Goal: Book appointment/travel/reservation

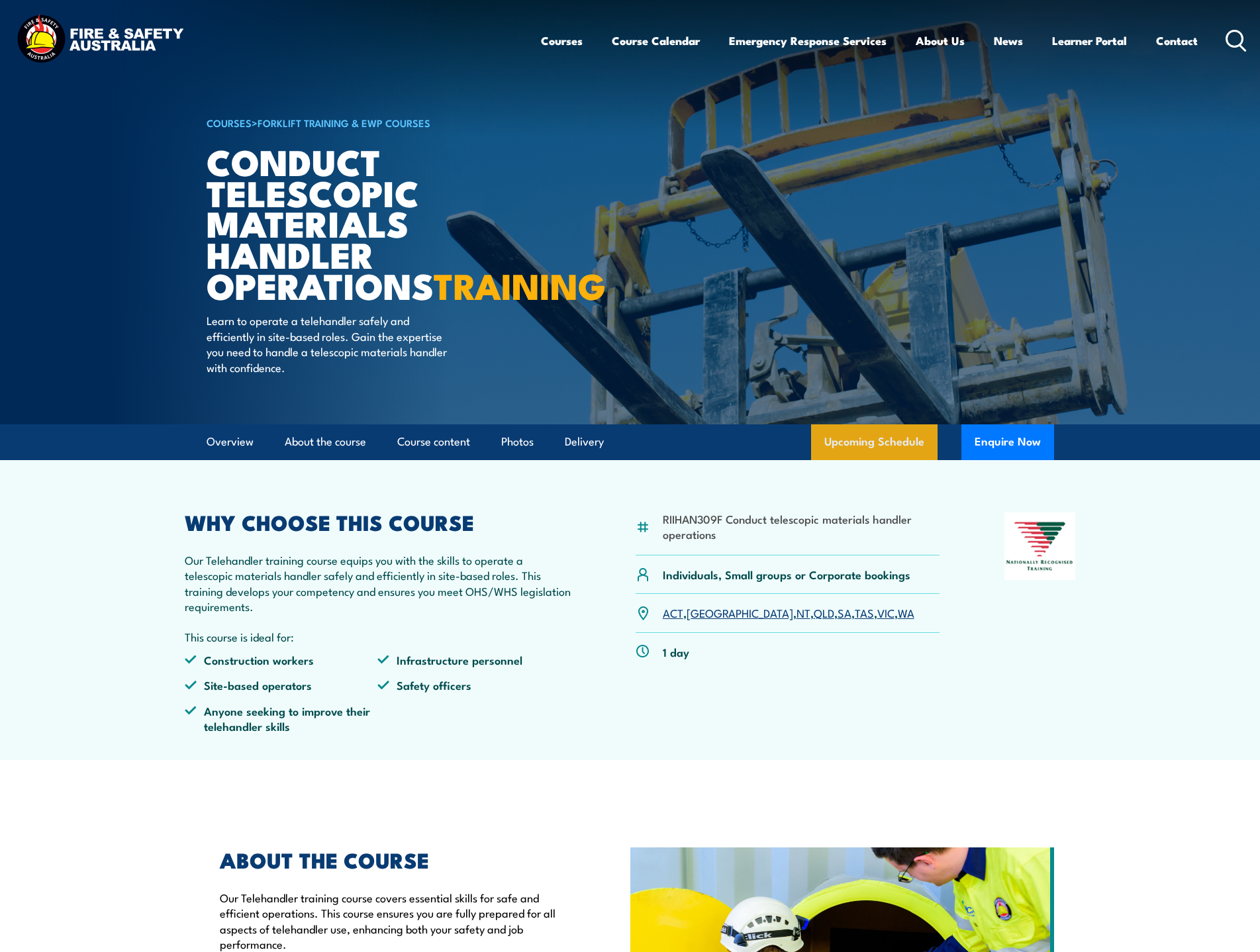
click at [882, 460] on link "Upcoming Schedule" at bounding box center [874, 442] width 127 height 36
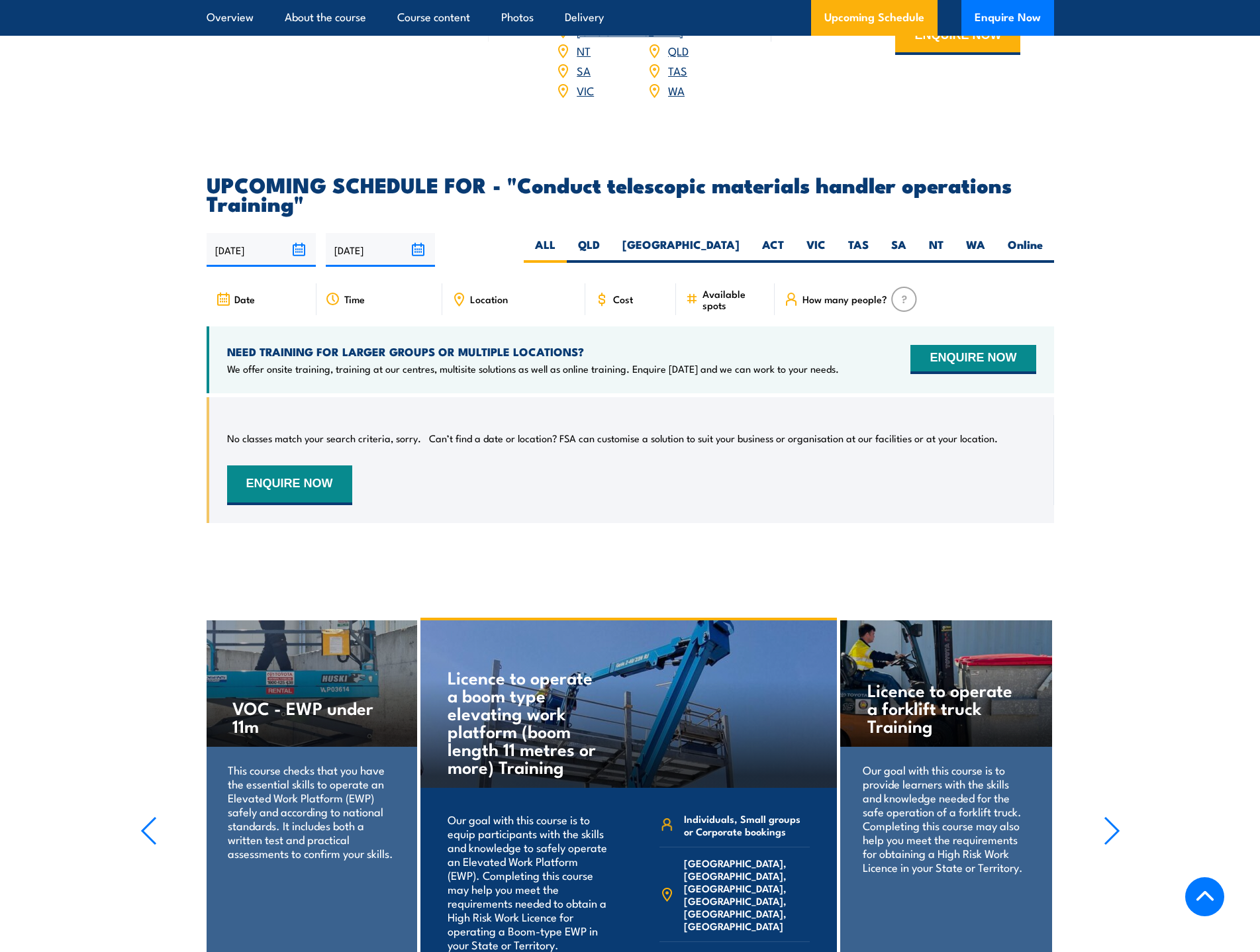
scroll to position [1901, 0]
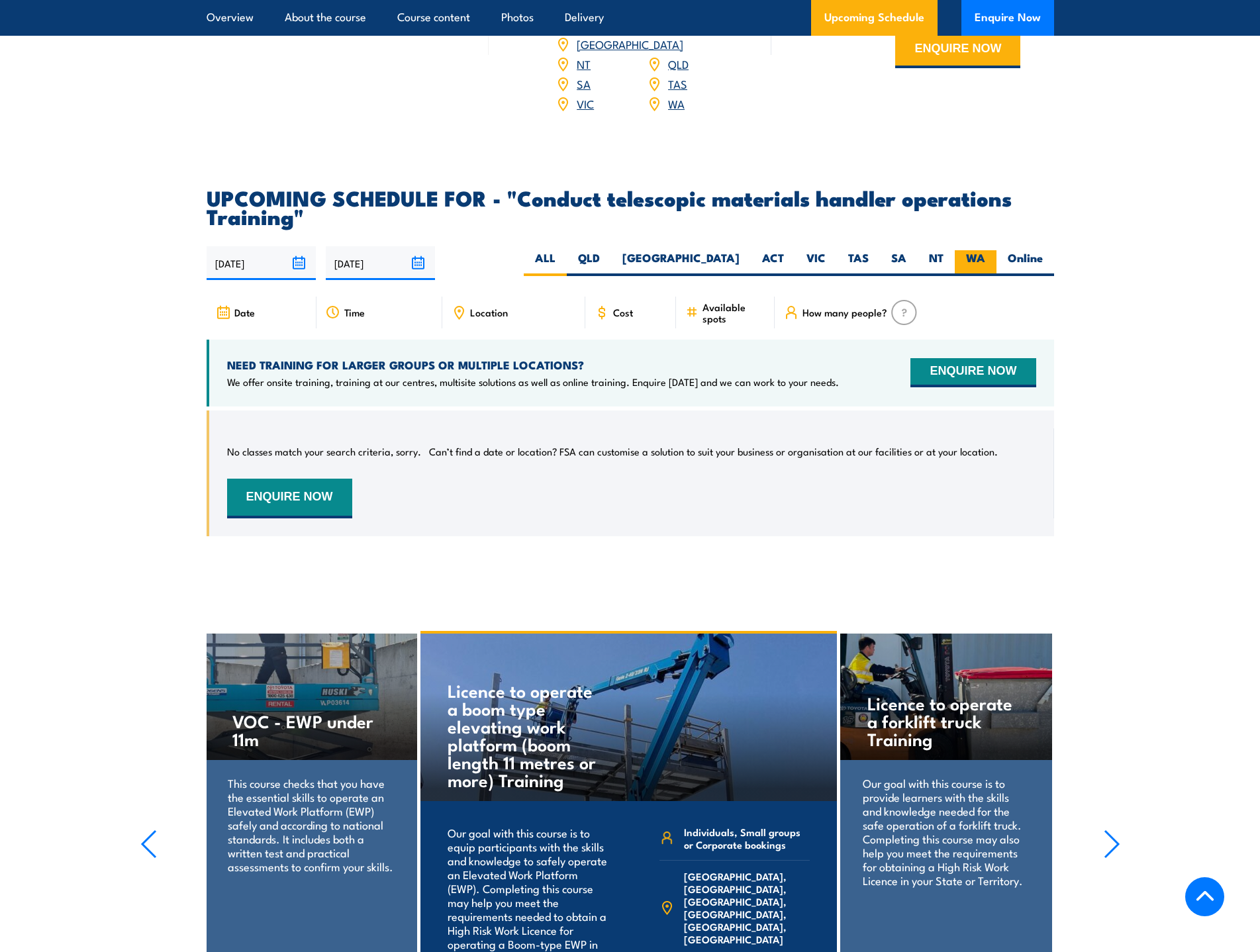
click at [984, 265] on label "WA" at bounding box center [975, 263] width 41 height 26
click at [985, 259] on input "WA" at bounding box center [989, 255] width 9 height 9
radio input "true"
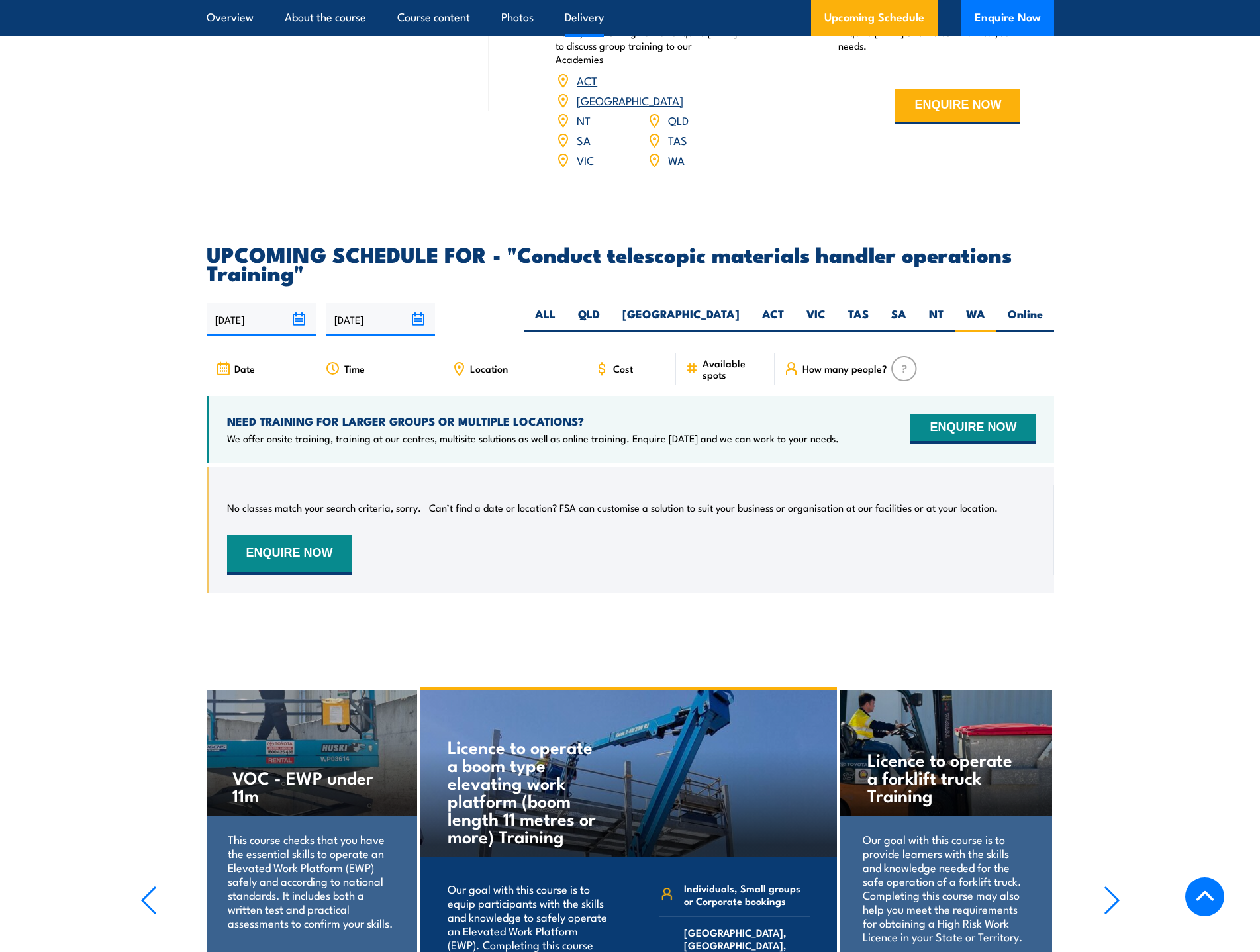
scroll to position [1769, 0]
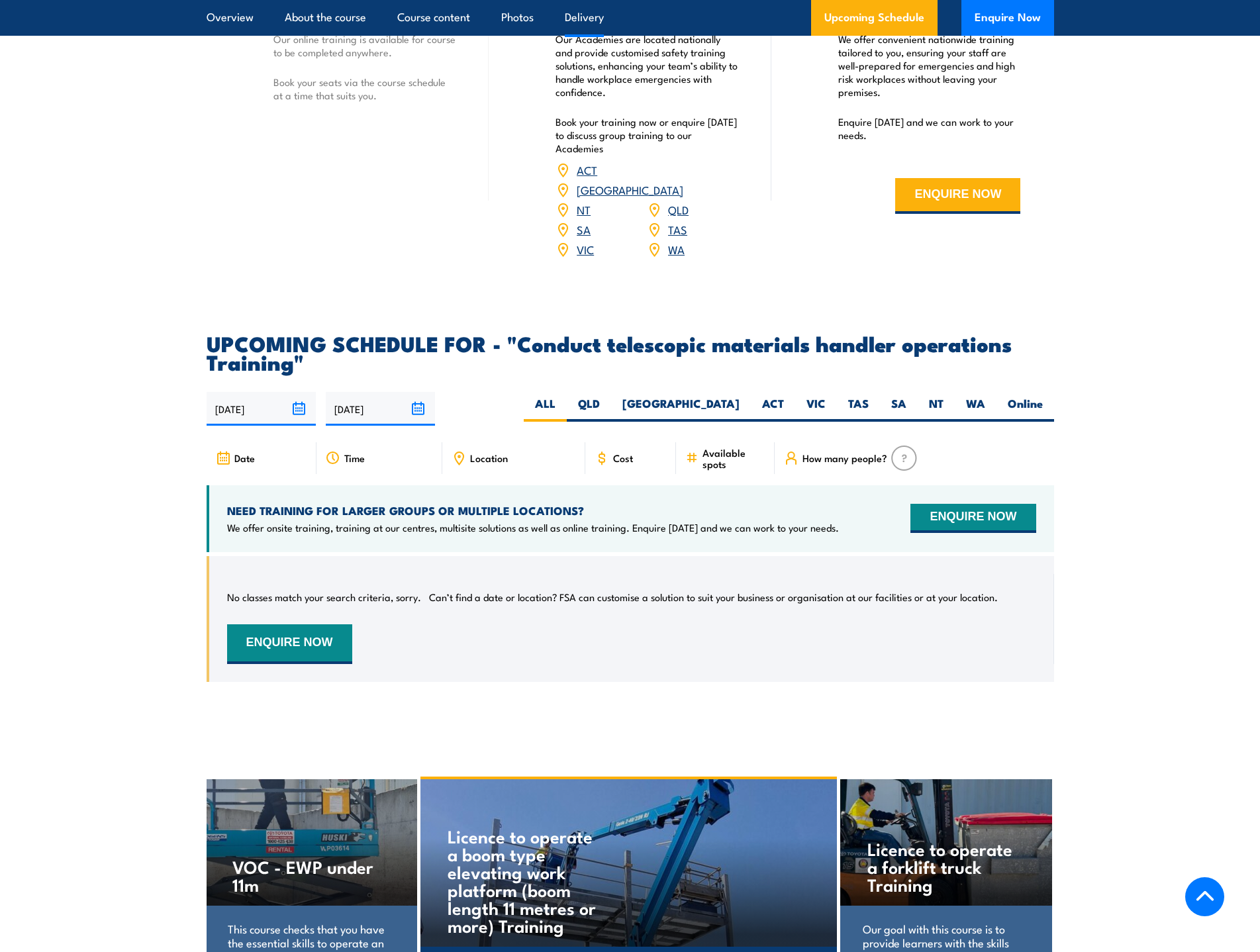
scroll to position [1787, 0]
